Goal: Communication & Community: Share content

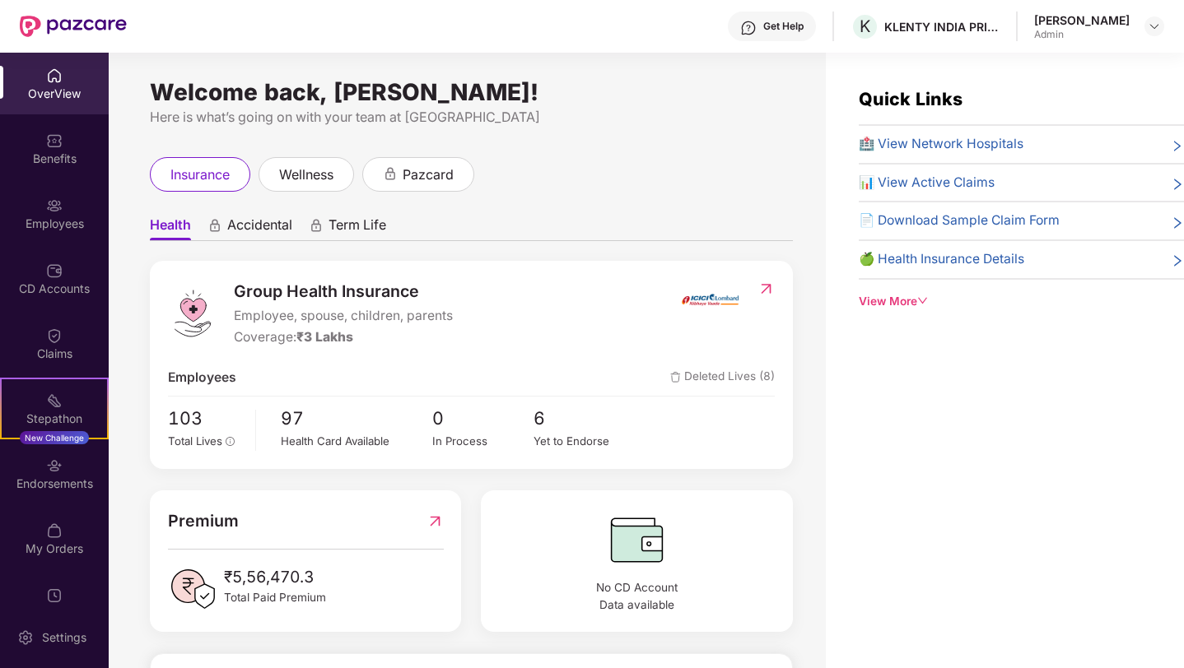
click at [737, 378] on span "Deleted Lives (8)" at bounding box center [722, 378] width 105 height 21
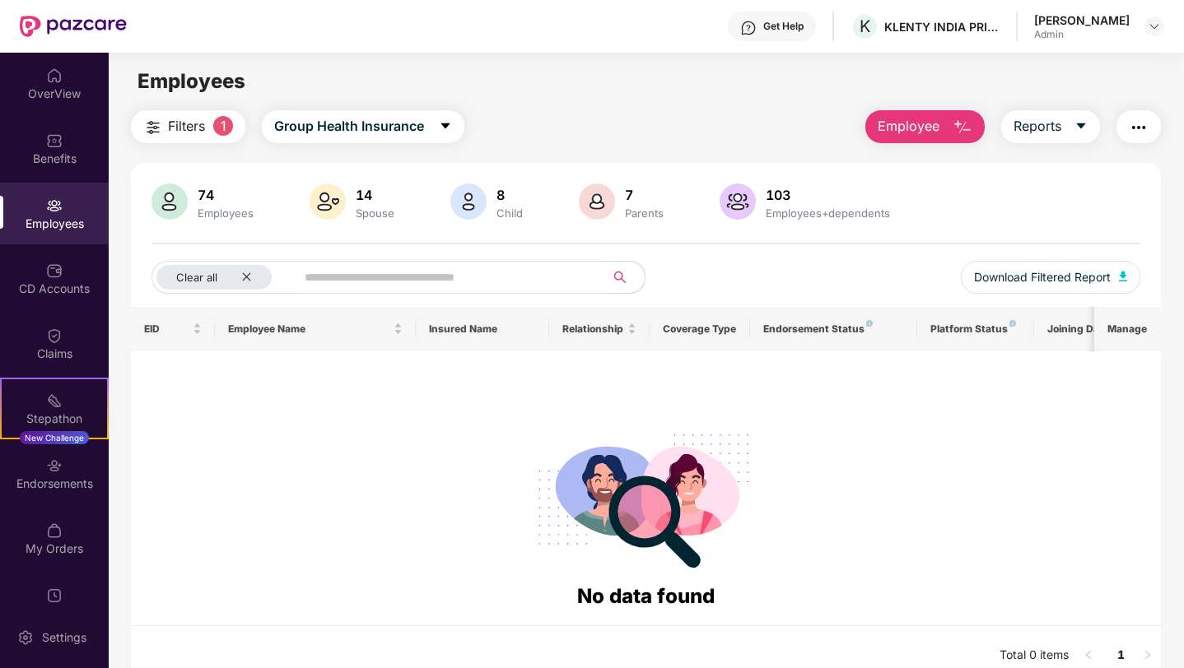
click at [44, 216] on div "Employees" at bounding box center [54, 224] width 109 height 16
click at [57, 115] on div "OverView Benefits Employees CD Accounts Claims Stepathon New Challenge Endorsem…" at bounding box center [54, 330] width 109 height 554
click at [54, 93] on div "OverView" at bounding box center [54, 94] width 109 height 16
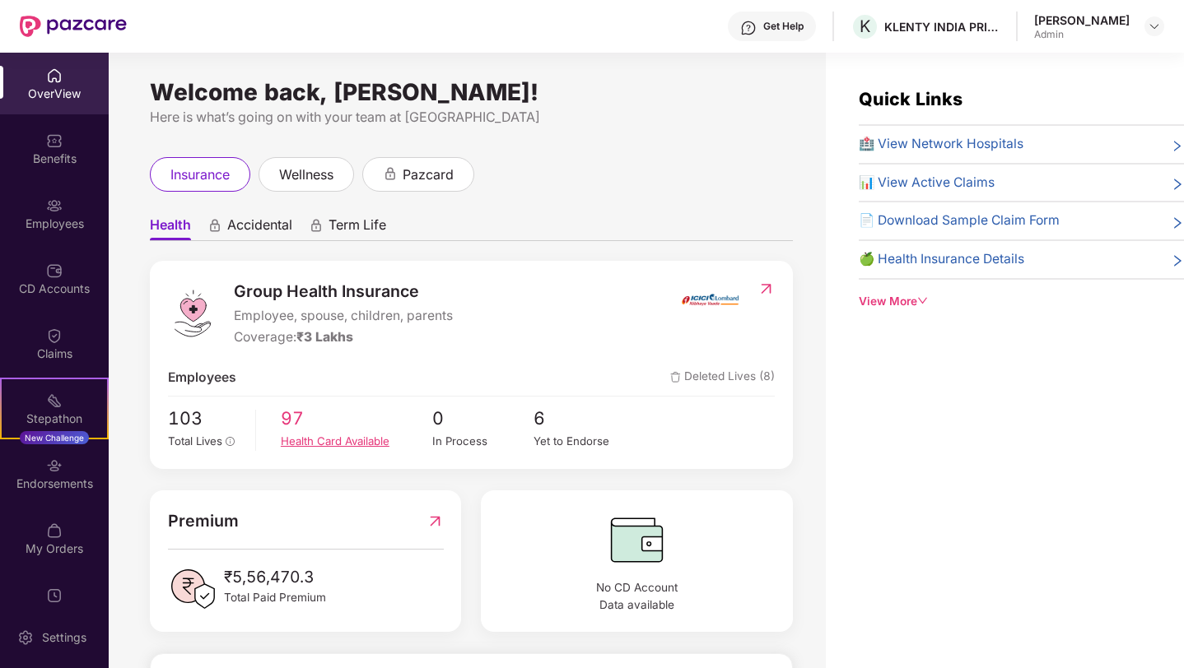
click at [292, 440] on div "Health Card Available" at bounding box center [356, 441] width 151 height 17
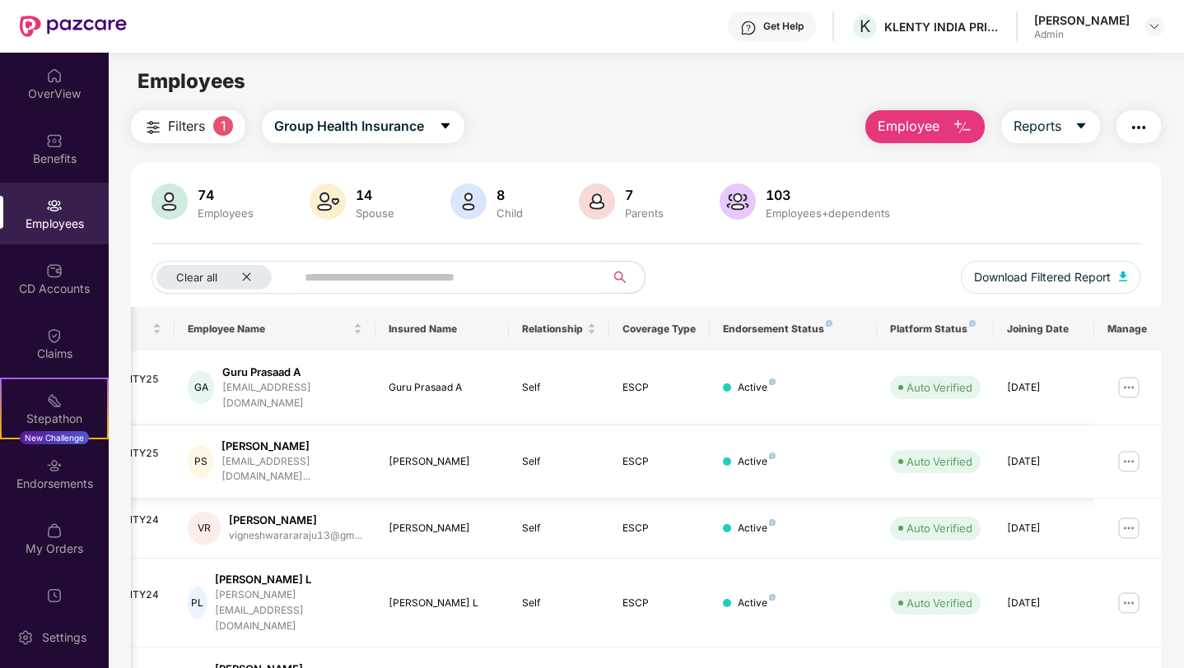
scroll to position [0, 35]
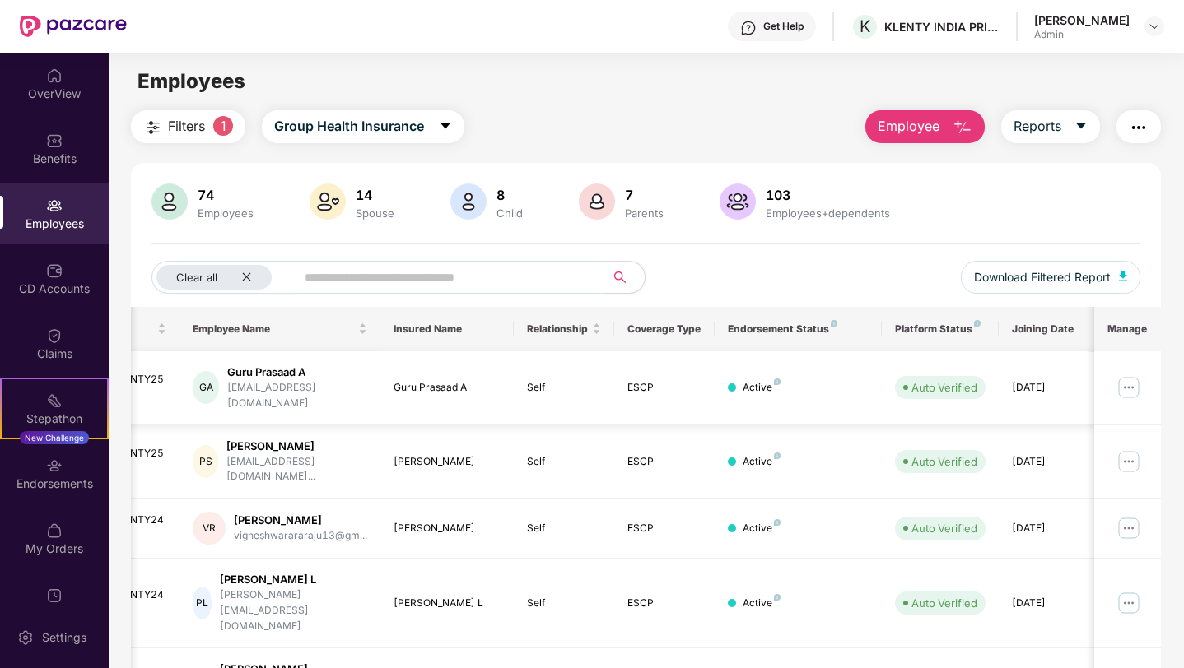
click at [1134, 380] on img at bounding box center [1129, 388] width 26 height 26
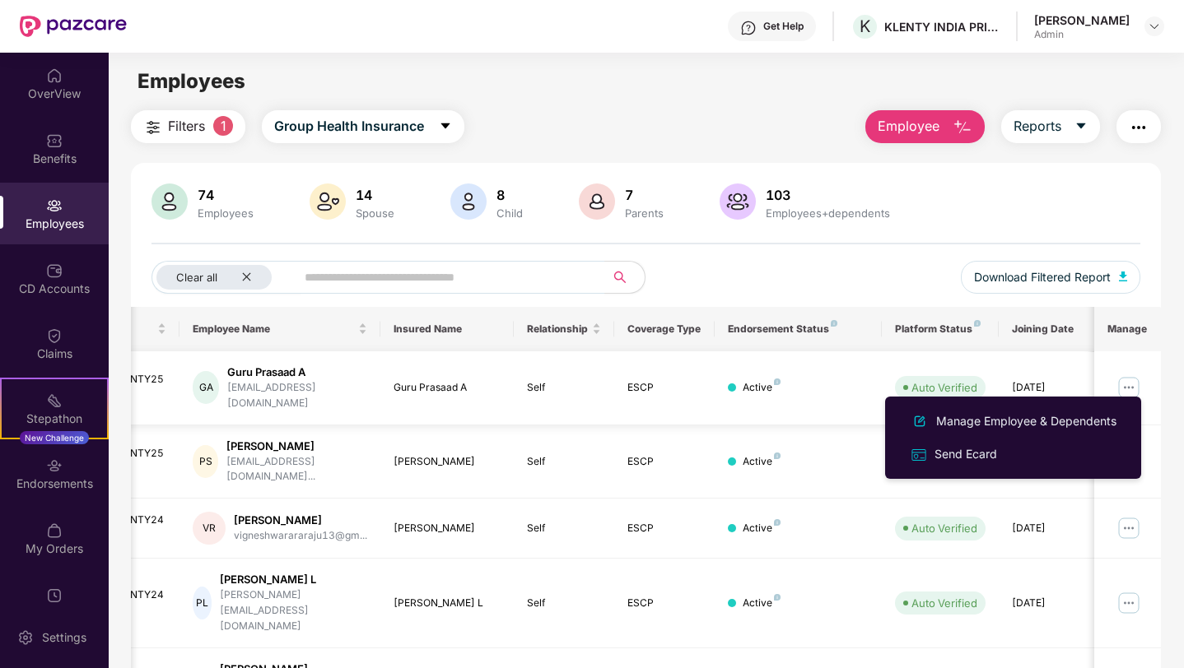
click at [1134, 380] on img at bounding box center [1129, 388] width 26 height 26
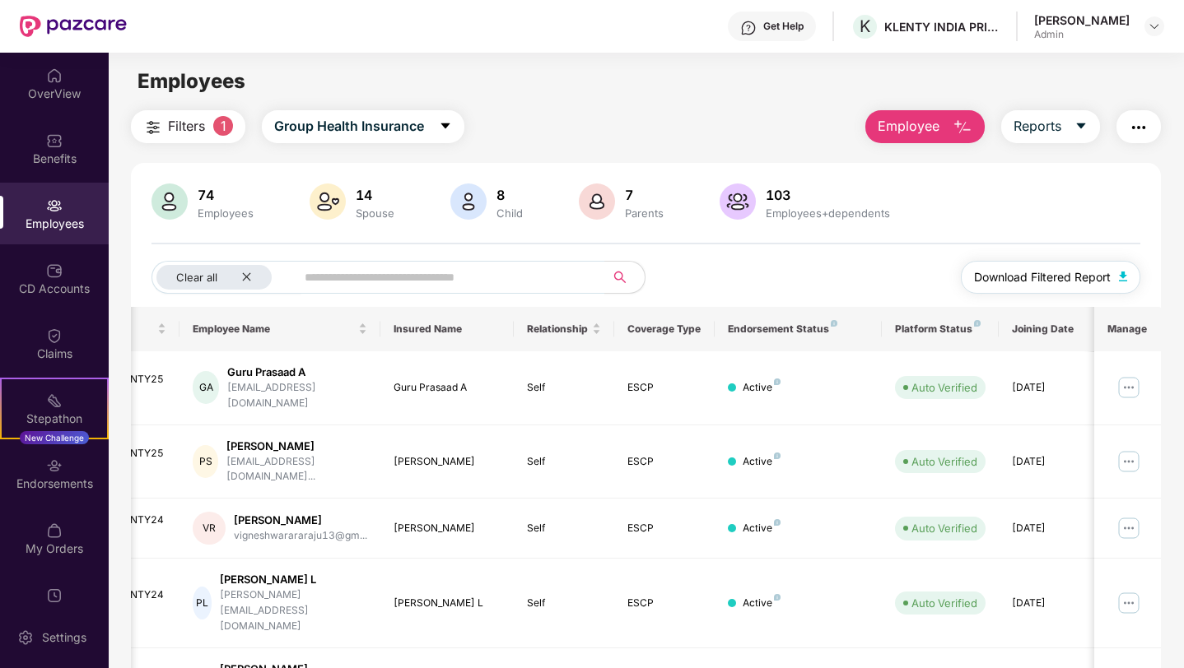
click at [1119, 280] on img "button" at bounding box center [1123, 277] width 8 height 10
click at [873, 237] on div "74 Employees 14 Spouse 8 Child 7 Parents 103 Employees+dependents Clear all Dow…" at bounding box center [646, 245] width 1030 height 123
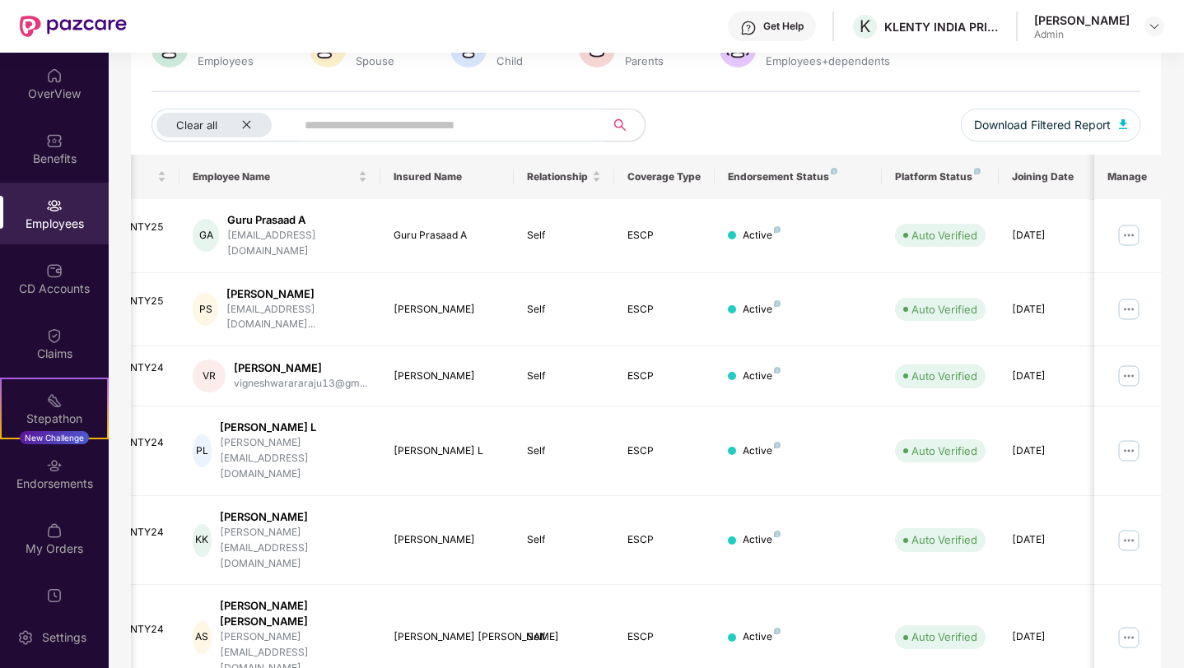
scroll to position [0, 0]
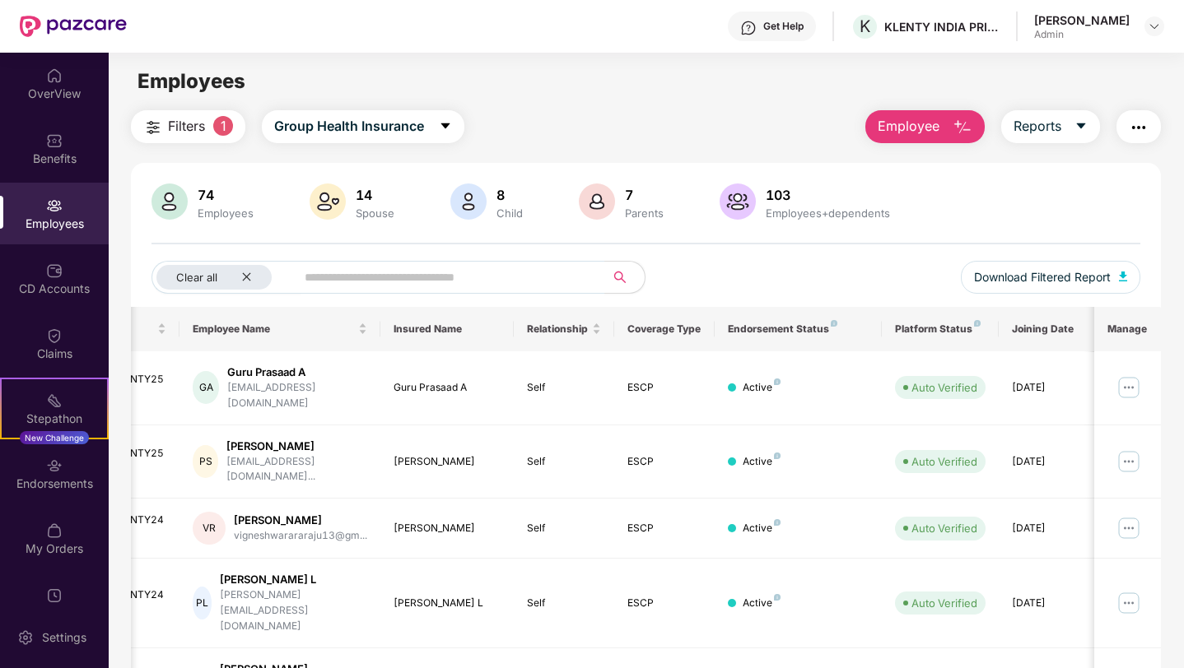
click at [1140, 137] on button "button" at bounding box center [1138, 126] width 44 height 33
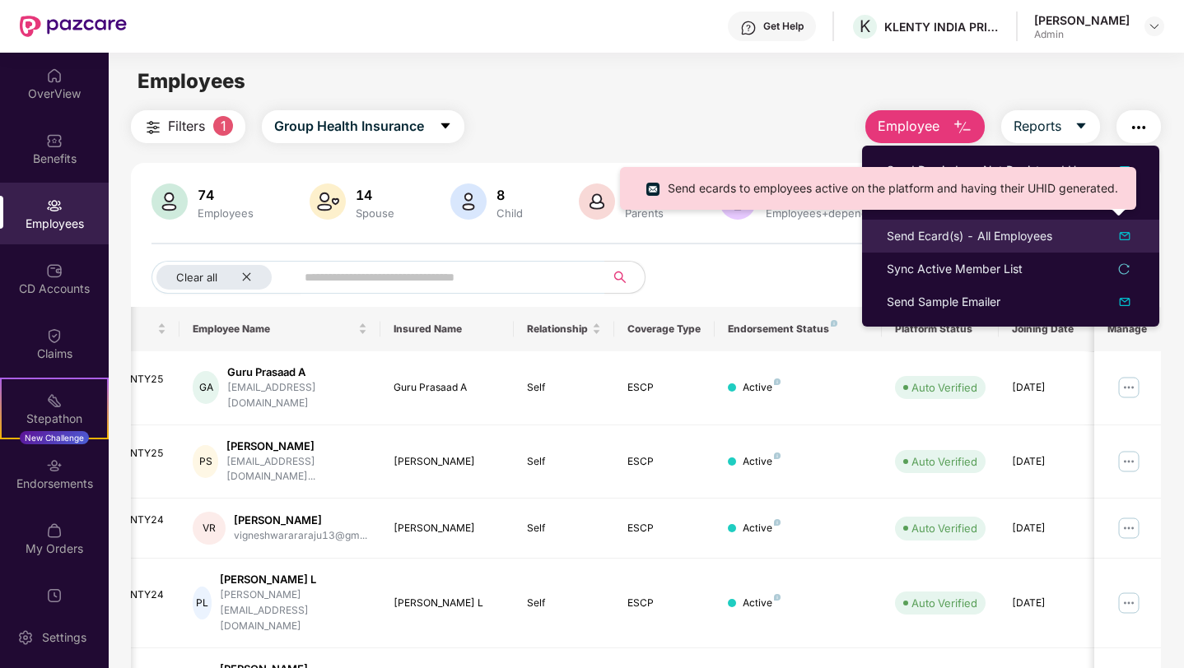
click at [1006, 238] on div "Send Ecard(s) - All Employees" at bounding box center [969, 236] width 165 height 18
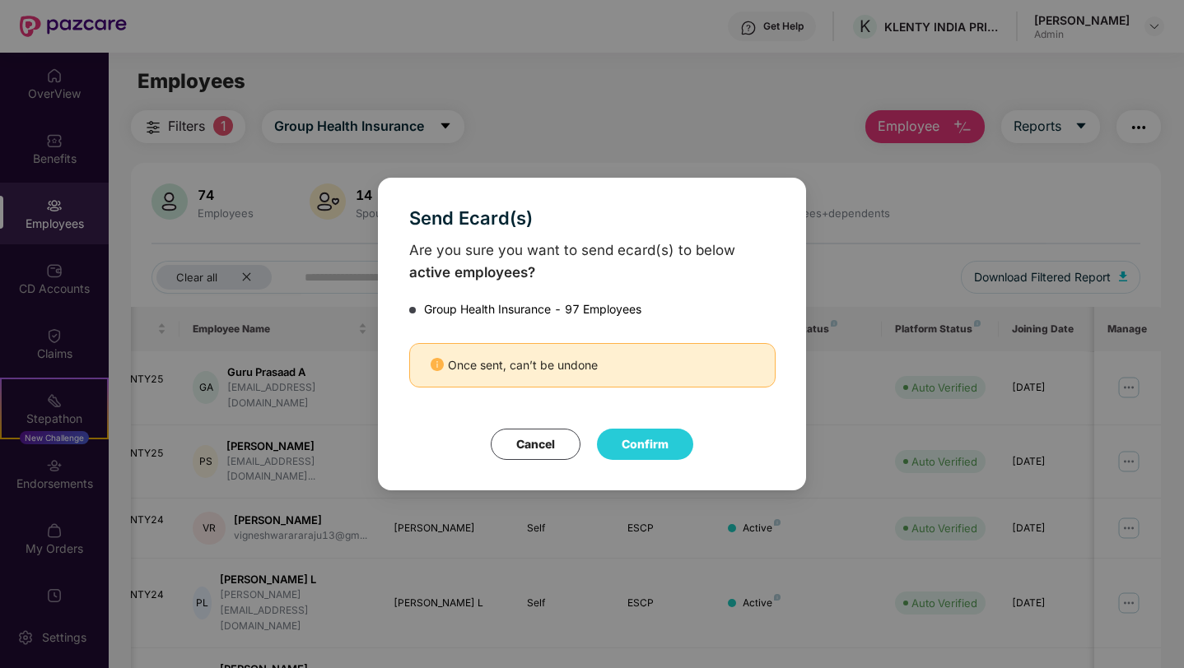
click at [523, 439] on button "Cancel" at bounding box center [536, 444] width 90 height 31
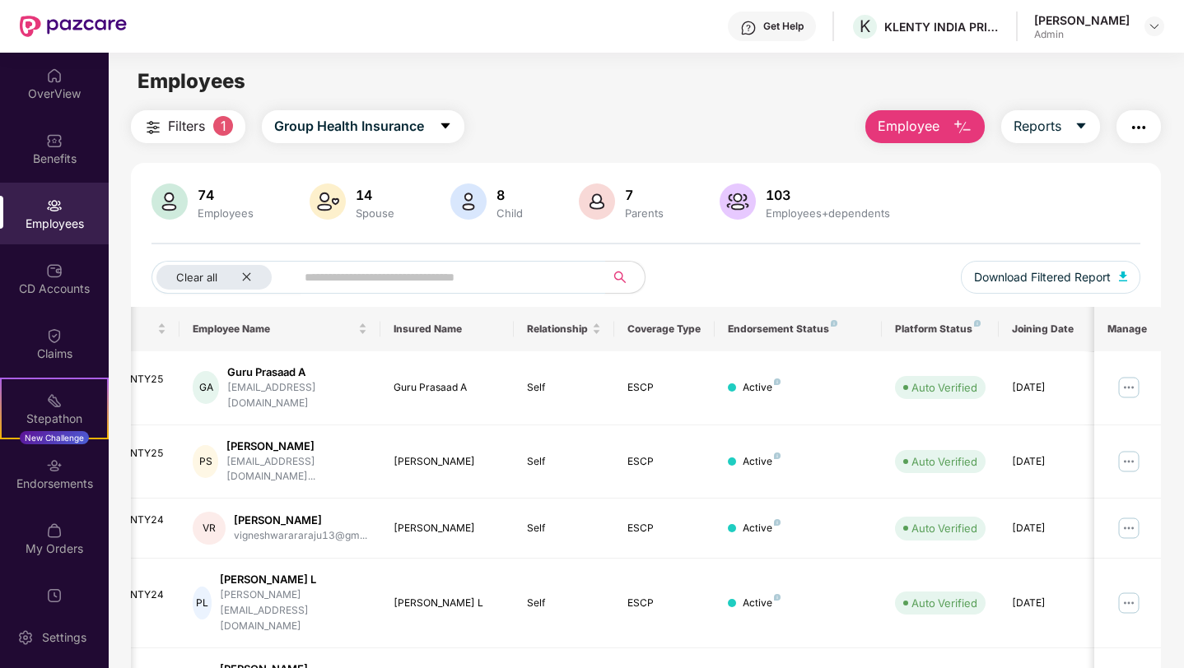
click at [488, 274] on input "text" at bounding box center [443, 277] width 277 height 25
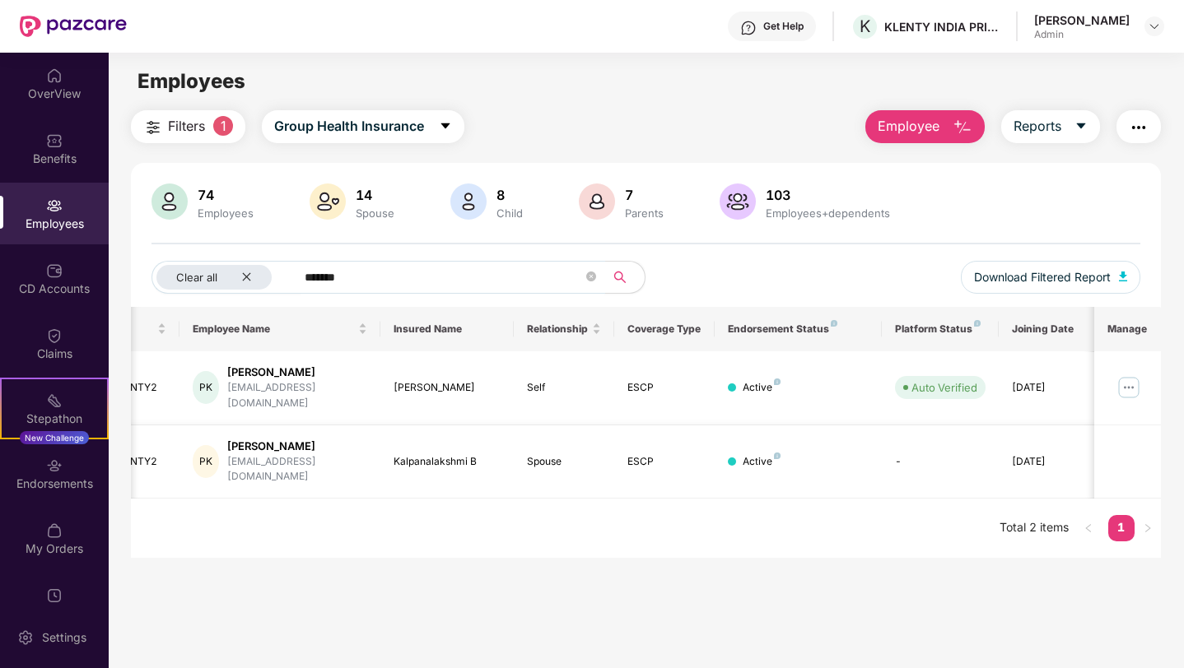
scroll to position [0, 41]
type input "*******"
click at [1134, 376] on img at bounding box center [1129, 388] width 26 height 26
click at [303, 375] on div "[PERSON_NAME]" at bounding box center [291, 373] width 139 height 16
click at [1124, 380] on img at bounding box center [1129, 388] width 26 height 26
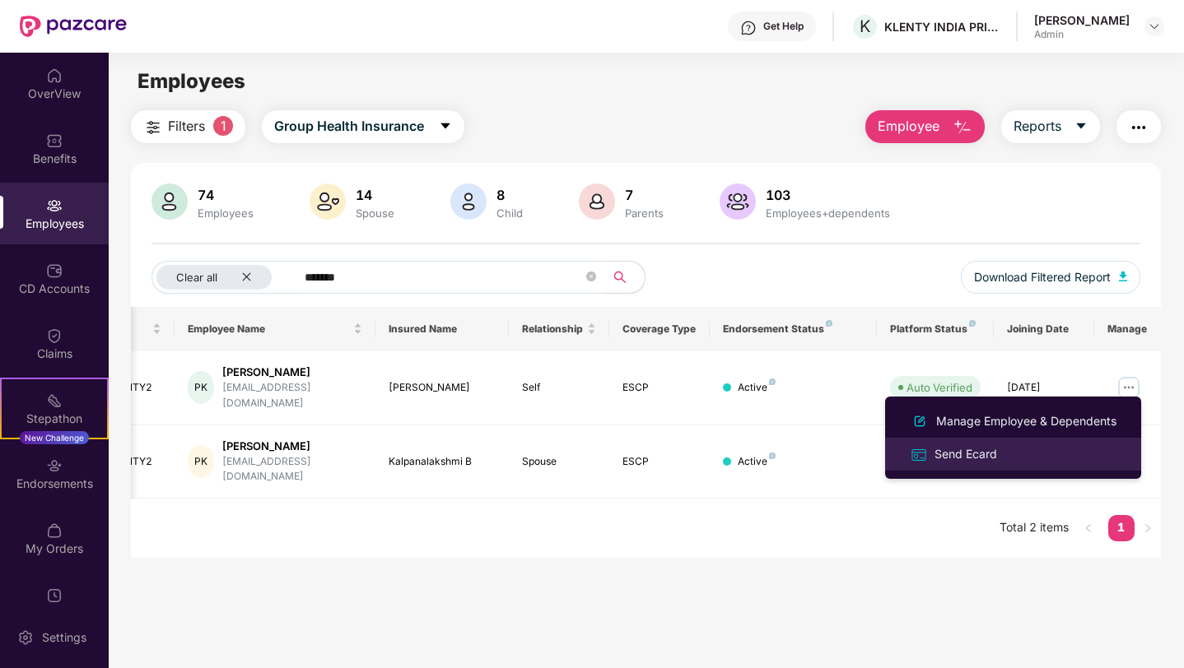
click at [969, 460] on div "Send Ecard" at bounding box center [965, 454] width 69 height 18
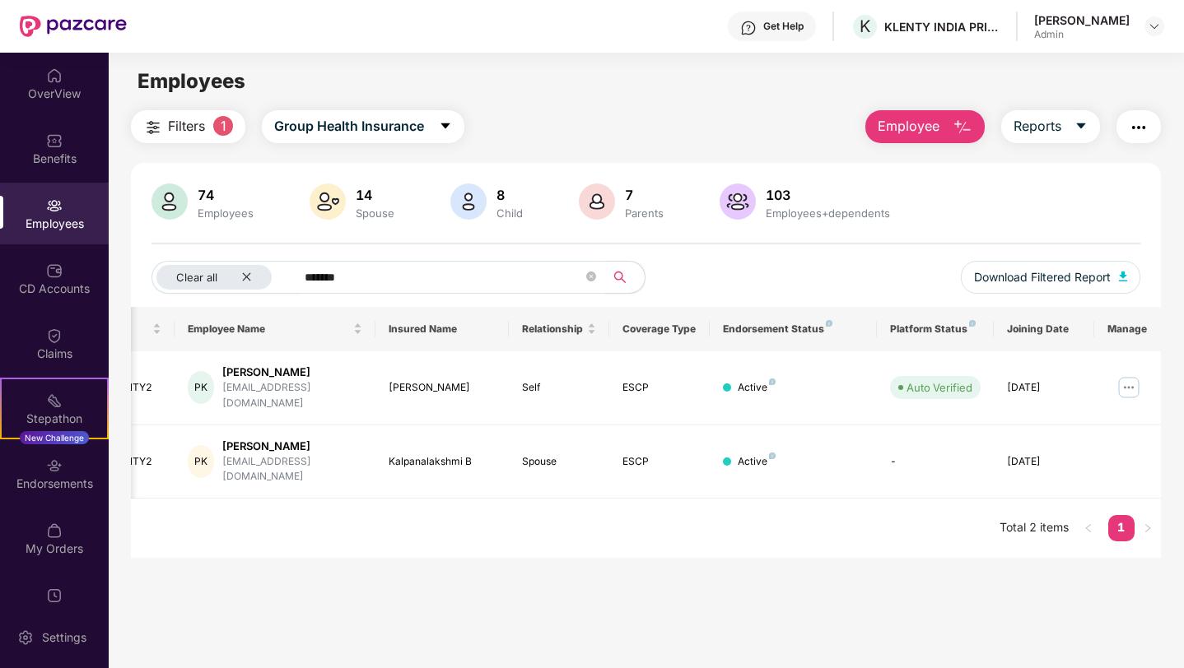
click at [345, 272] on input "*******" at bounding box center [443, 277] width 277 height 25
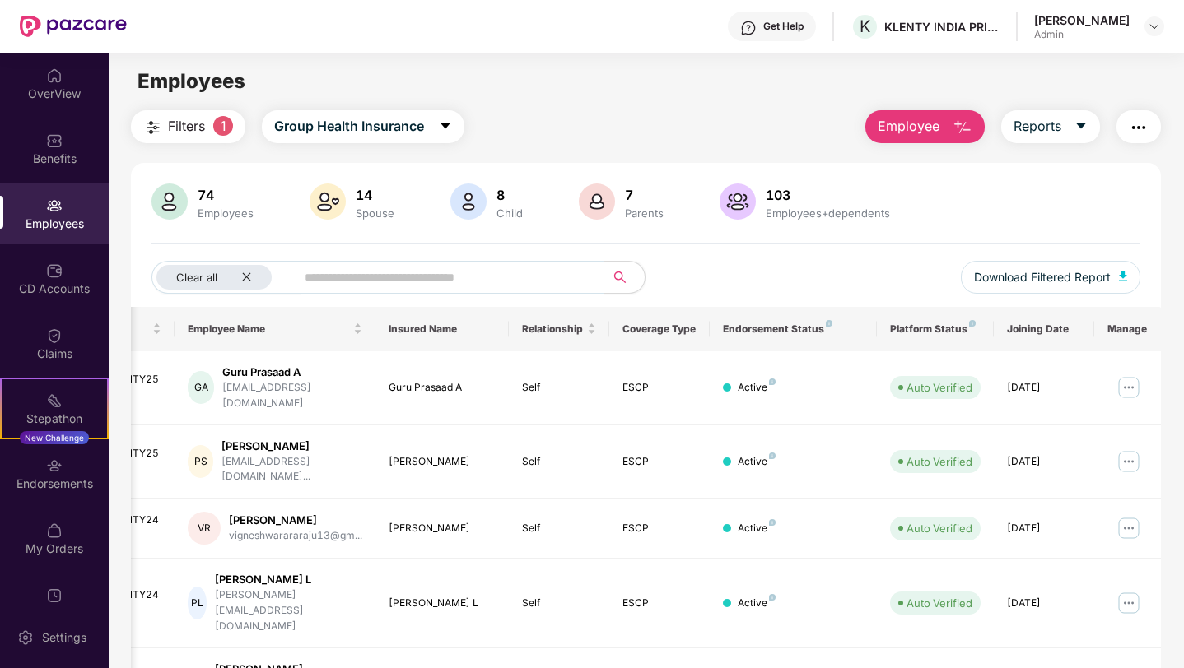
click at [1142, 130] on img "button" at bounding box center [1139, 128] width 20 height 20
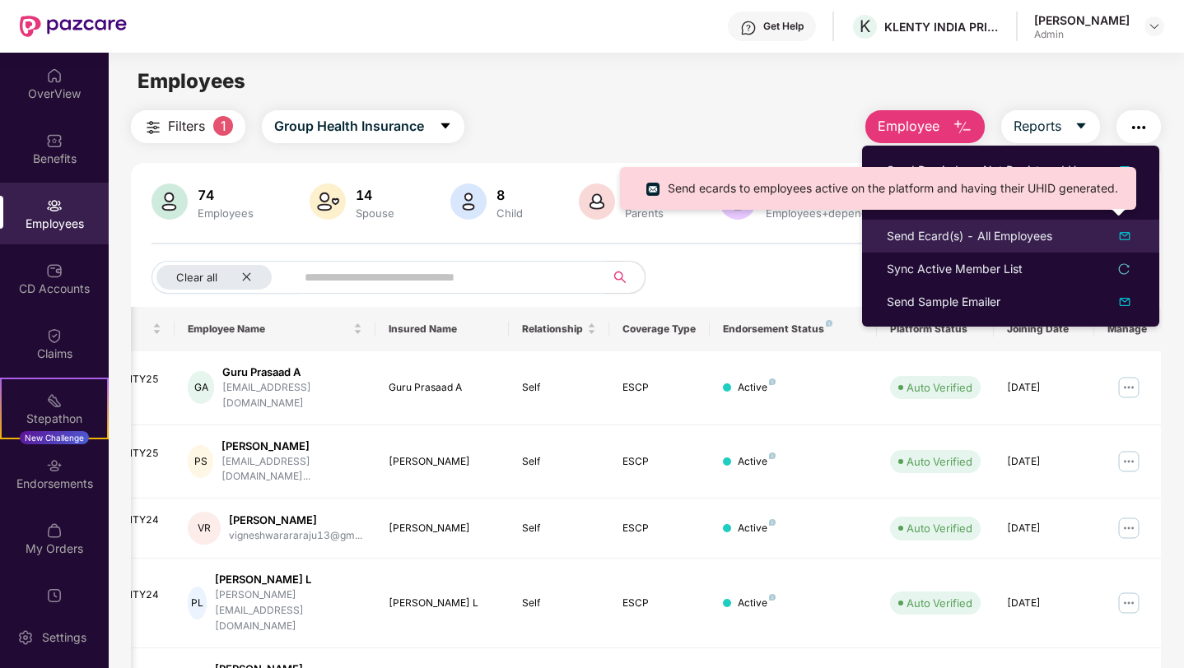
click at [1005, 234] on div "Send Ecard(s) - All Employees" at bounding box center [969, 236] width 165 height 18
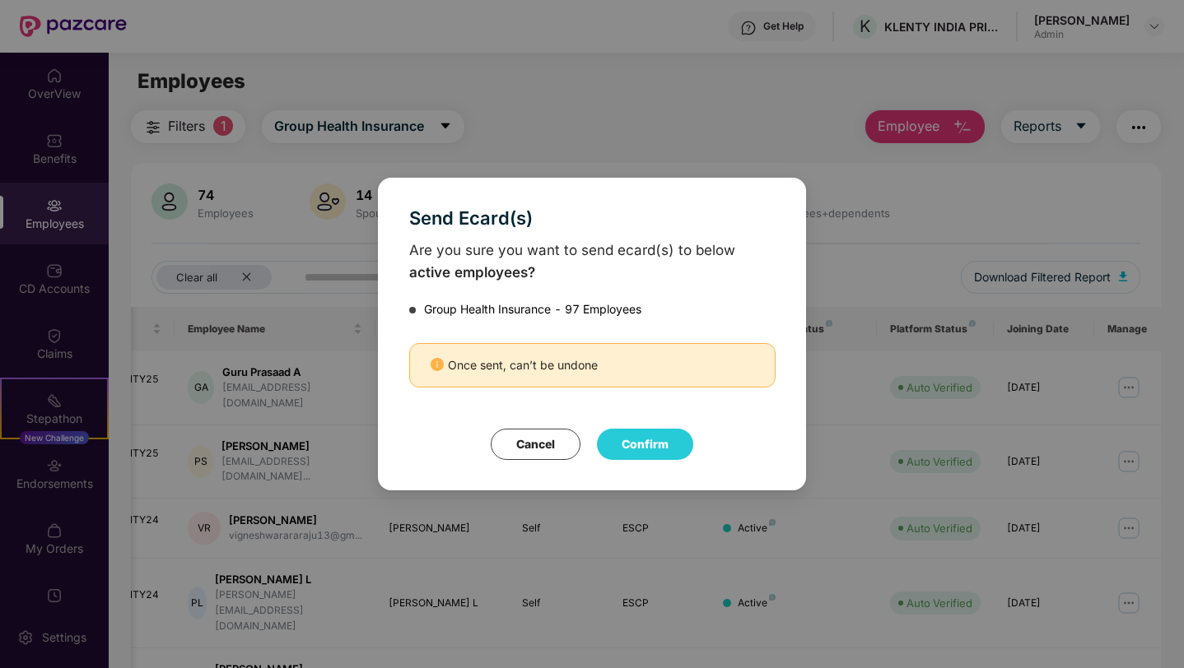
click at [617, 441] on button "Confirm" at bounding box center [645, 444] width 96 height 31
